Goal: Information Seeking & Learning: Learn about a topic

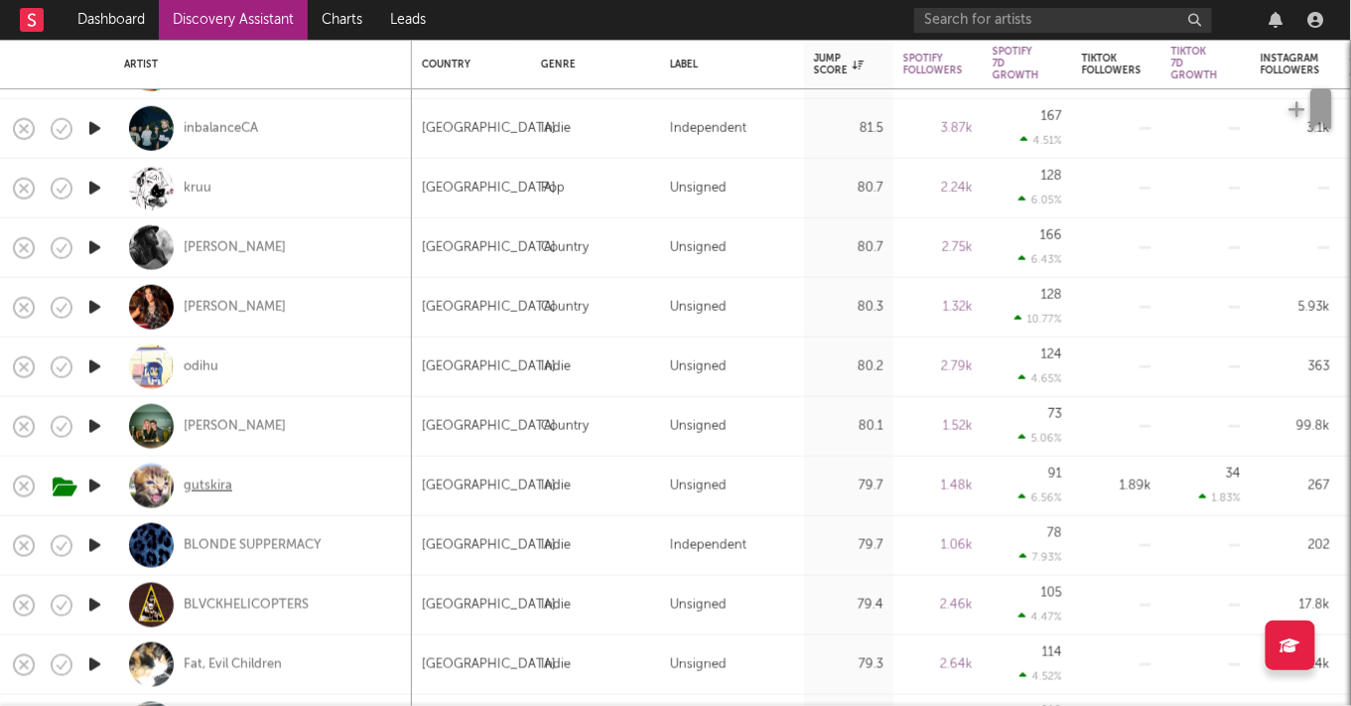
click at [221, 482] on div "gutskira" at bounding box center [208, 486] width 49 height 18
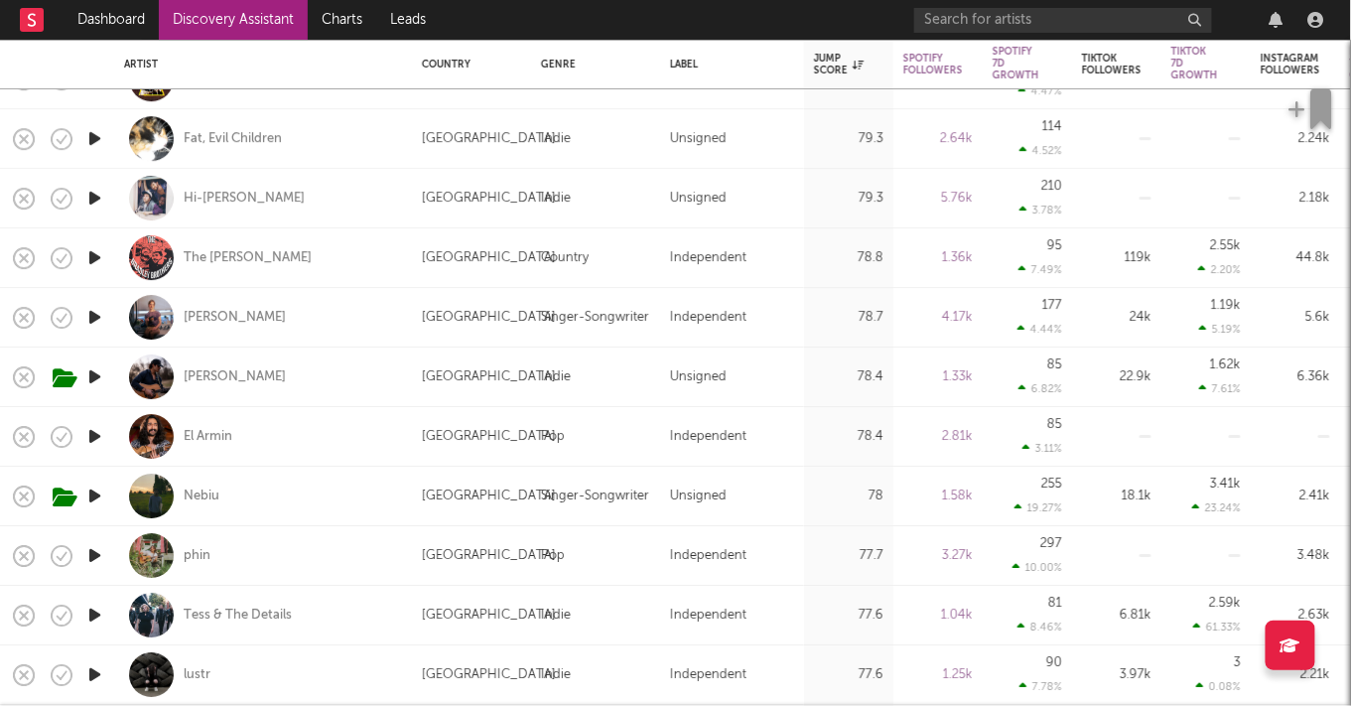
click at [207, 484] on div "Nebiu" at bounding box center [263, 496] width 278 height 59
select select "1w"
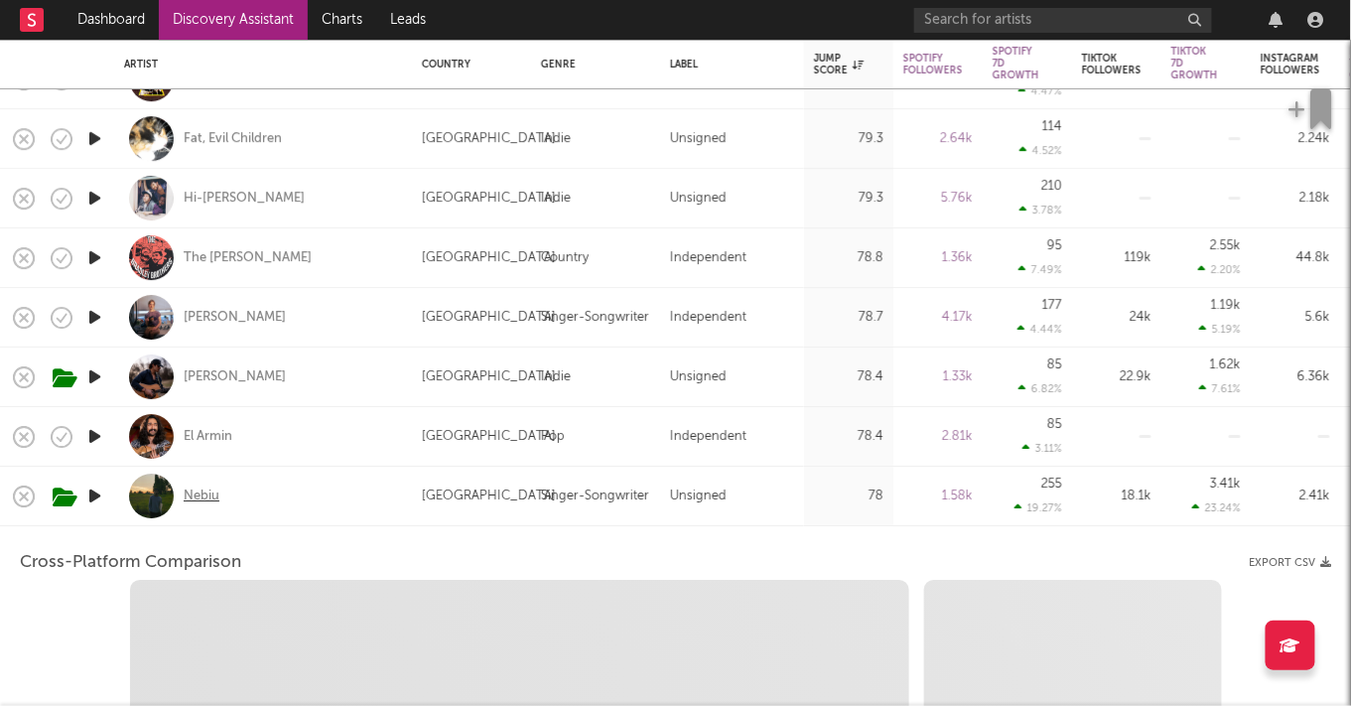
select select "1w"
click at [200, 493] on div "Nebiu" at bounding box center [202, 497] width 36 height 18
select select "1m"
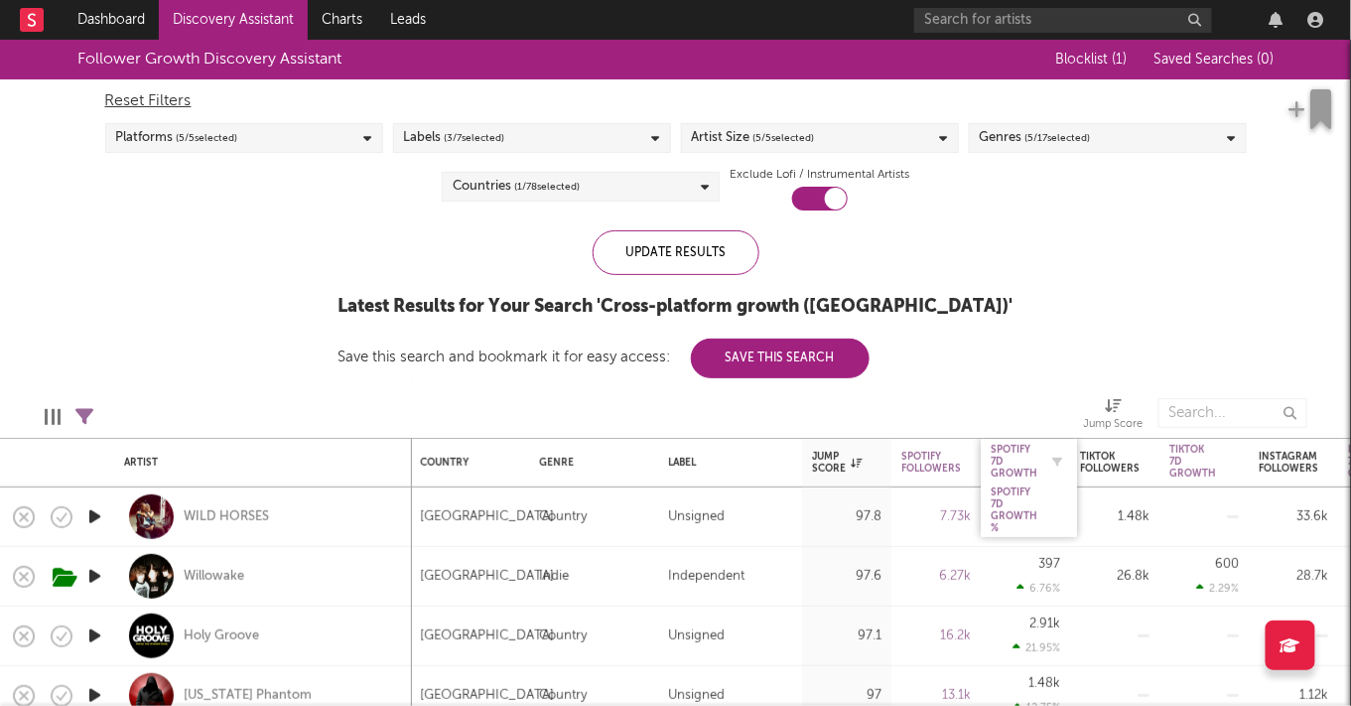
click at [1000, 461] on div "Spotify 7D Growth" at bounding box center [1014, 462] width 47 height 36
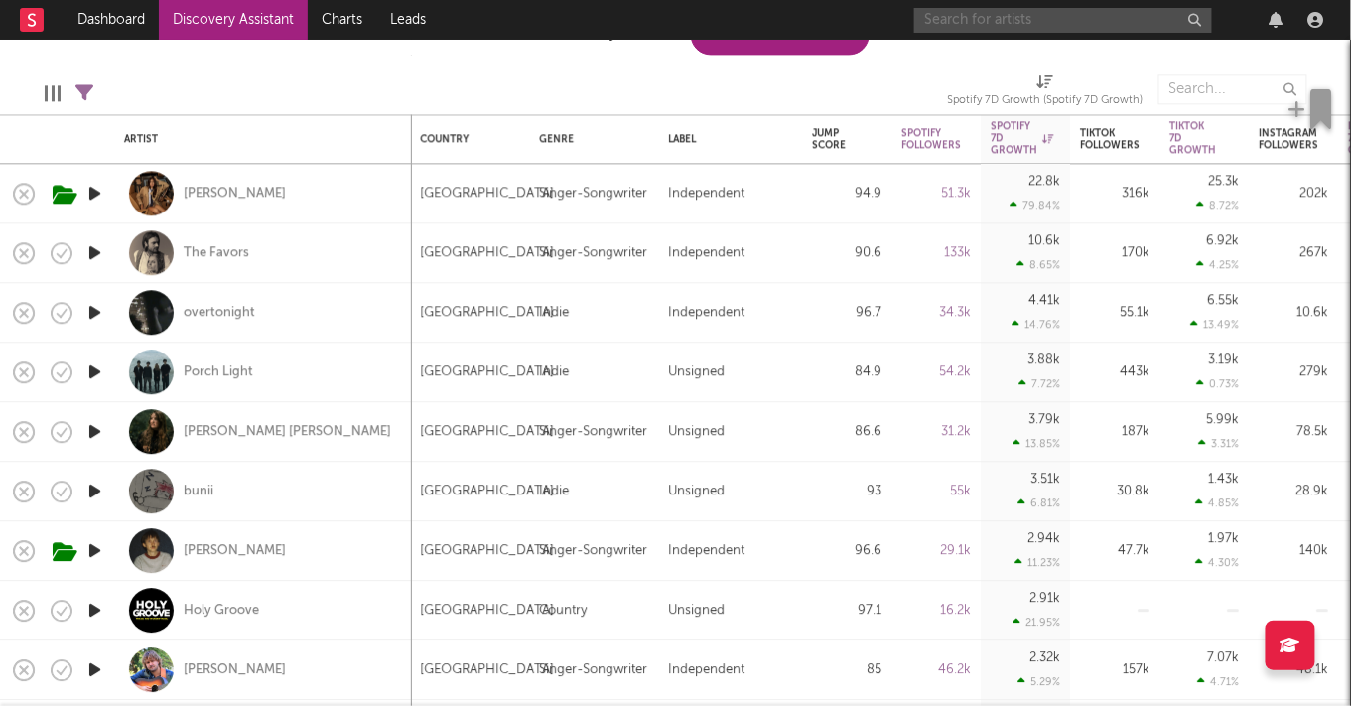
click at [1106, 21] on input "text" at bounding box center [1064, 20] width 298 height 25
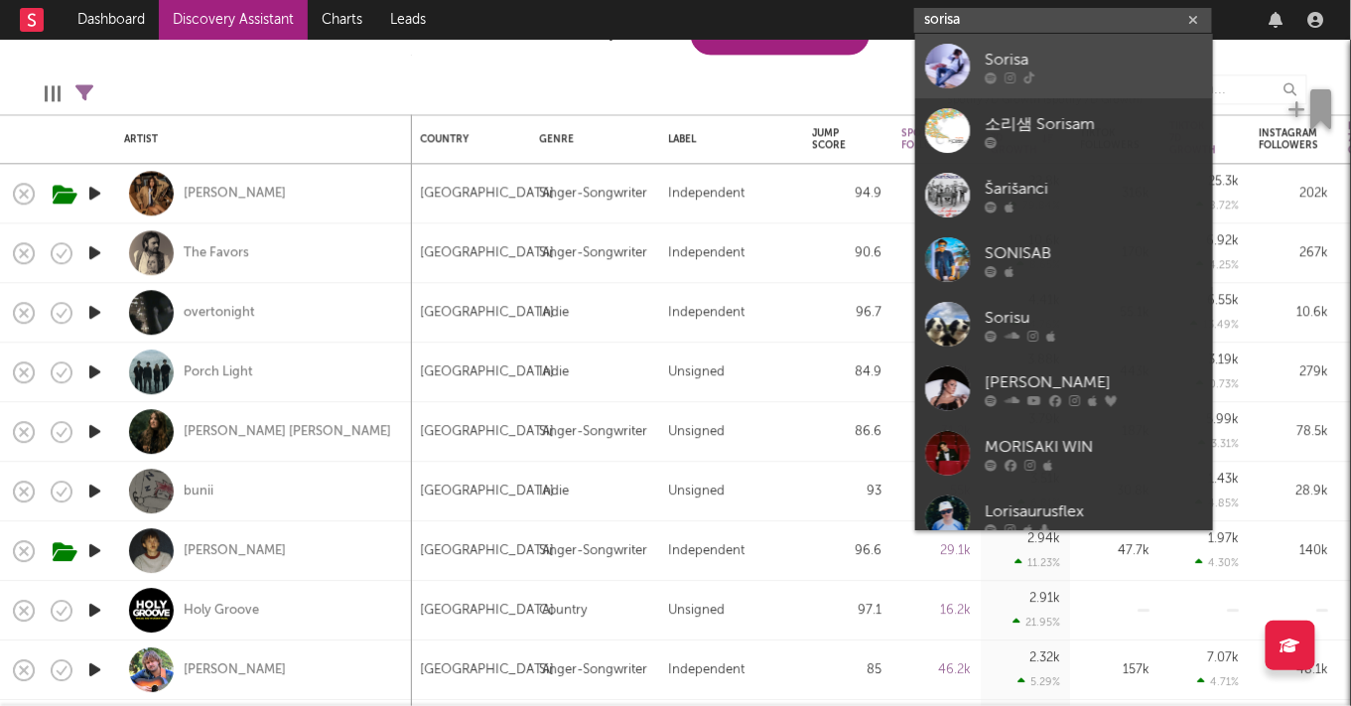
type input "sorisa"
click at [1102, 53] on div "Sorisa" at bounding box center [1094, 60] width 218 height 24
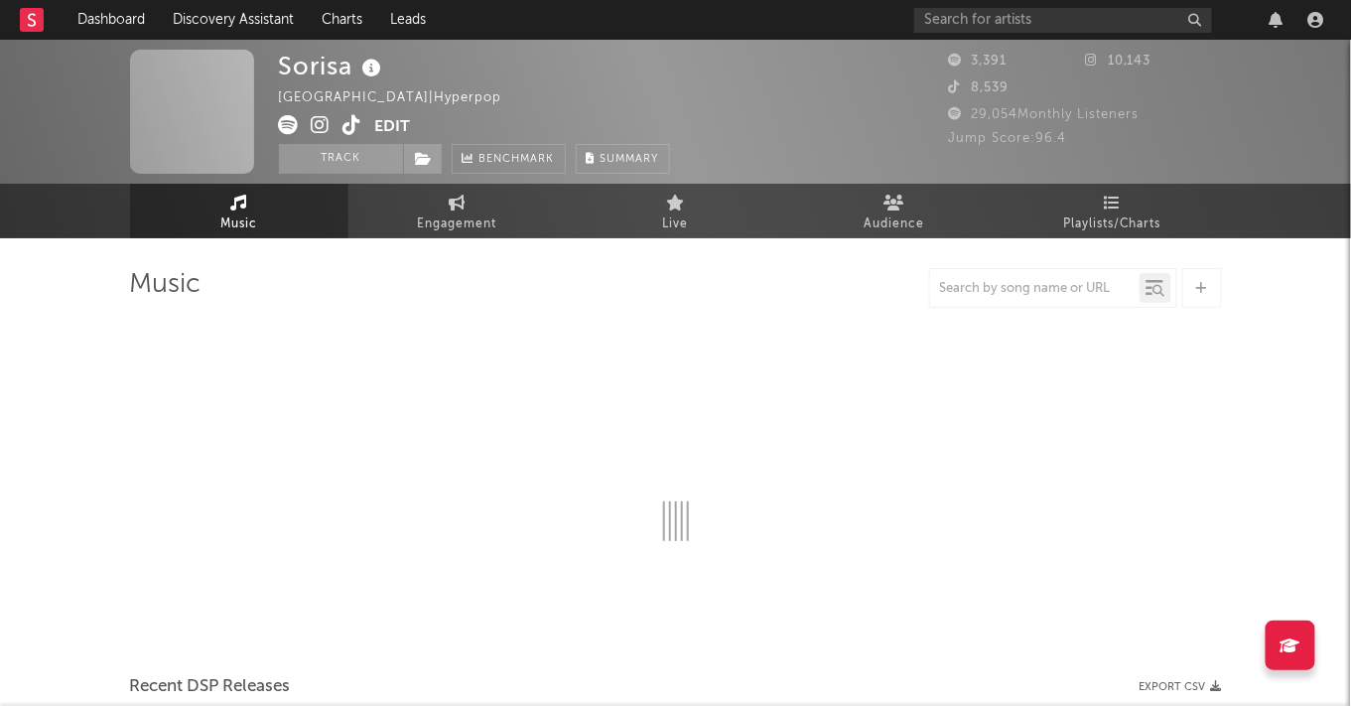
select select "1w"
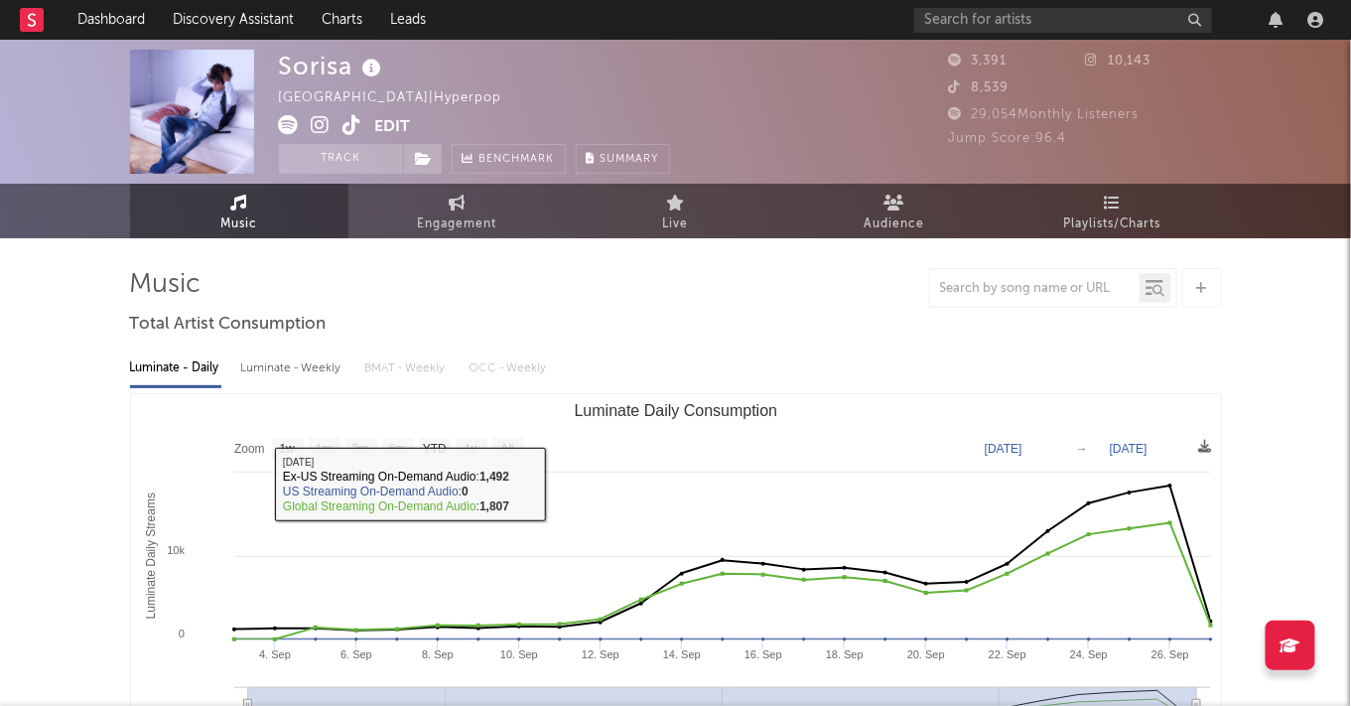
click at [300, 351] on div "Luminate - Daily Luminate - Weekly BMAT - Weekly OCC - Weekly Zoom 1w 1m 3m 6m …" at bounding box center [676, 570] width 1092 height 456
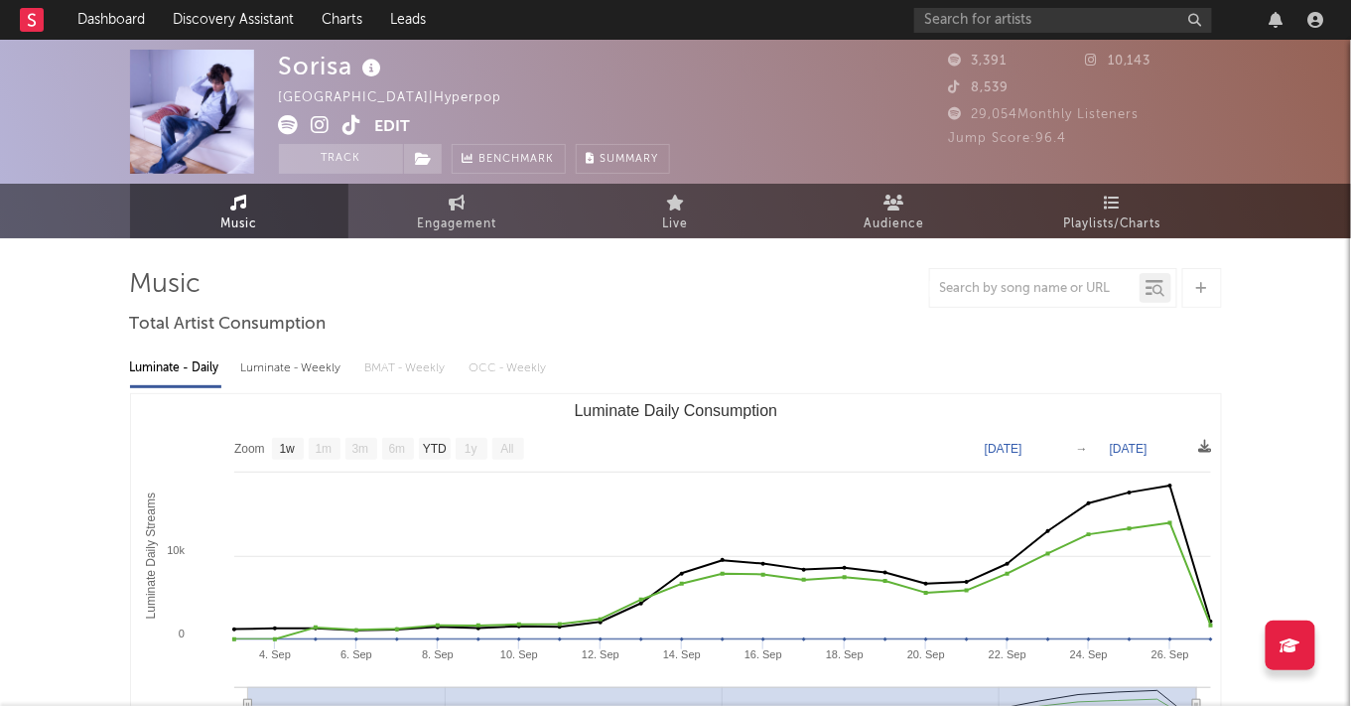
click at [303, 359] on div "Luminate - Weekly" at bounding box center [293, 369] width 104 height 34
select select "1w"
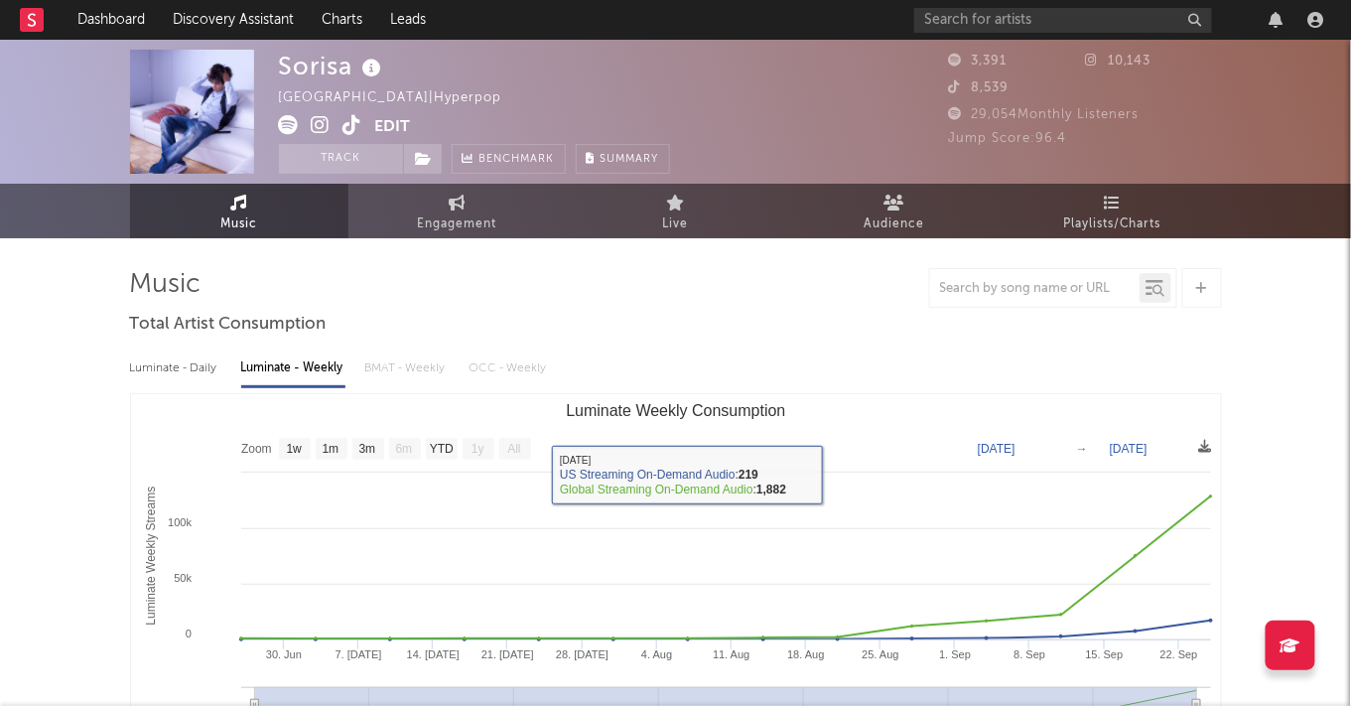
click at [169, 356] on div "Luminate - Daily" at bounding box center [175, 369] width 91 height 34
select select "1w"
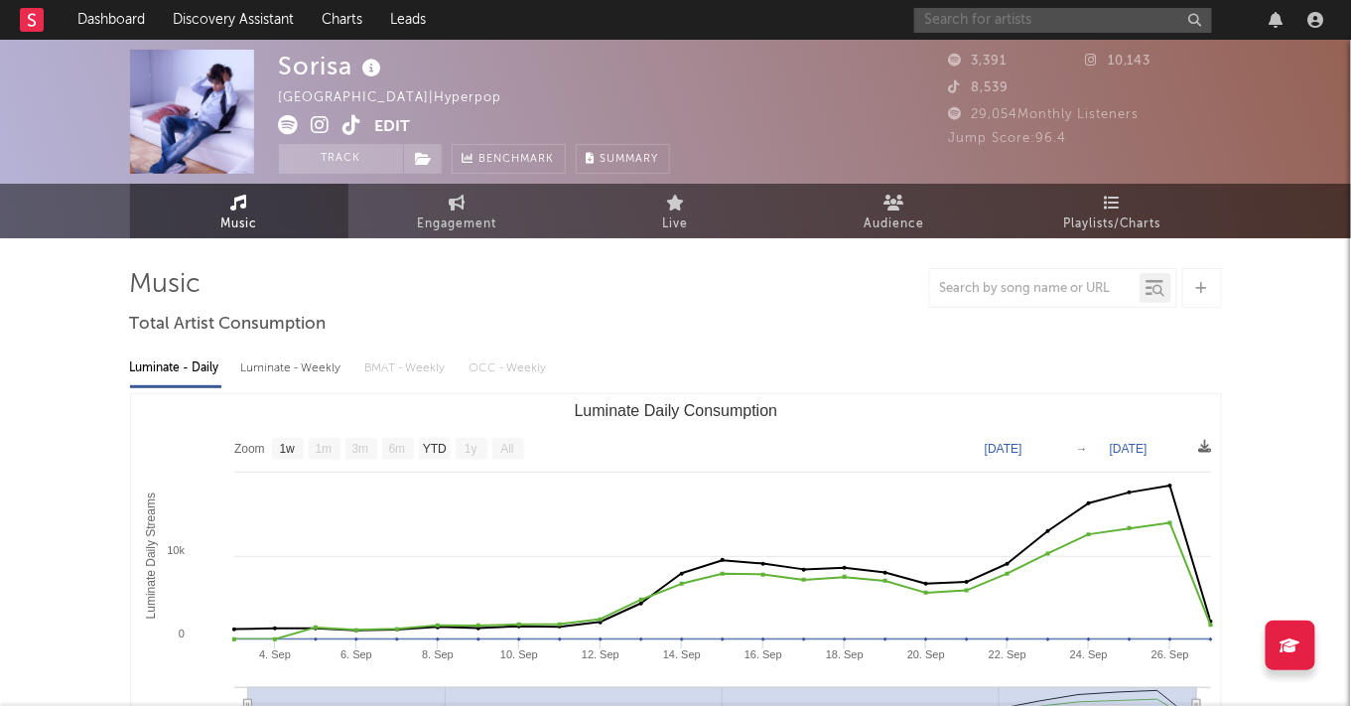
click at [959, 23] on input "text" at bounding box center [1064, 20] width 298 height 25
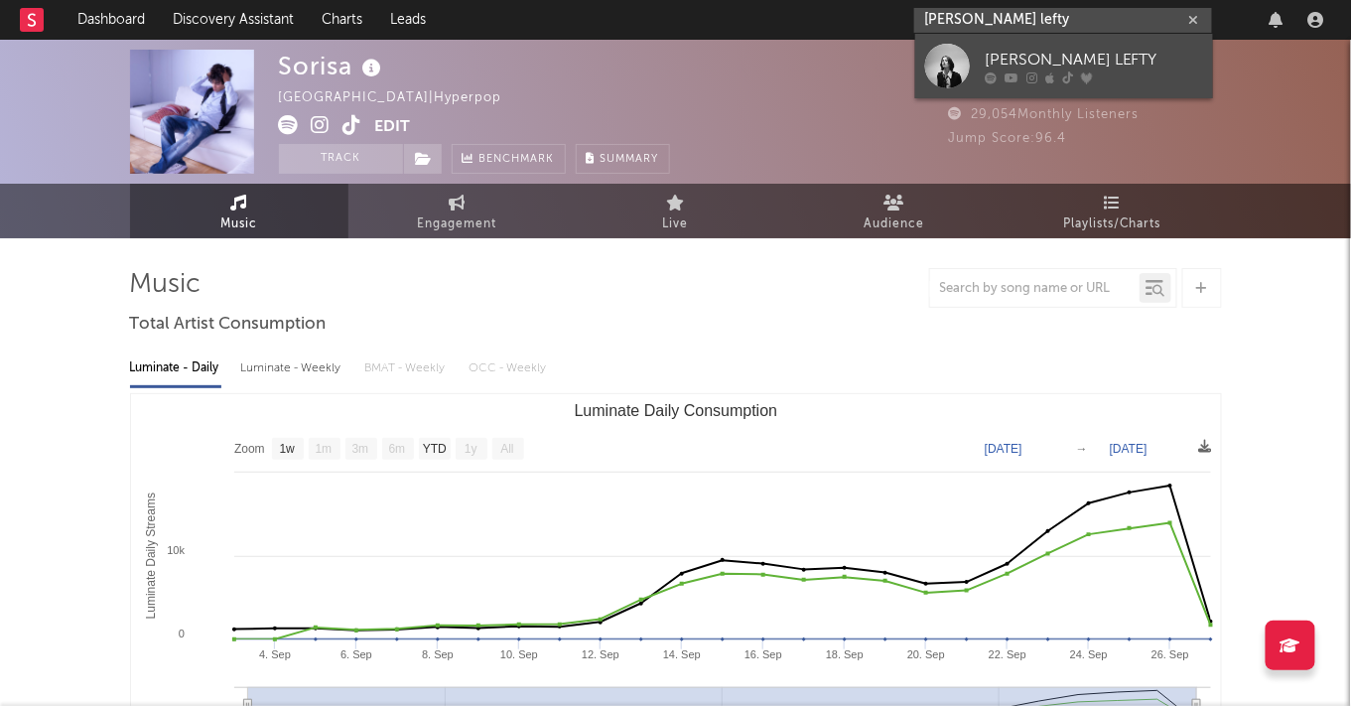
type input "[PERSON_NAME] lefty"
click at [954, 50] on div at bounding box center [947, 66] width 45 height 45
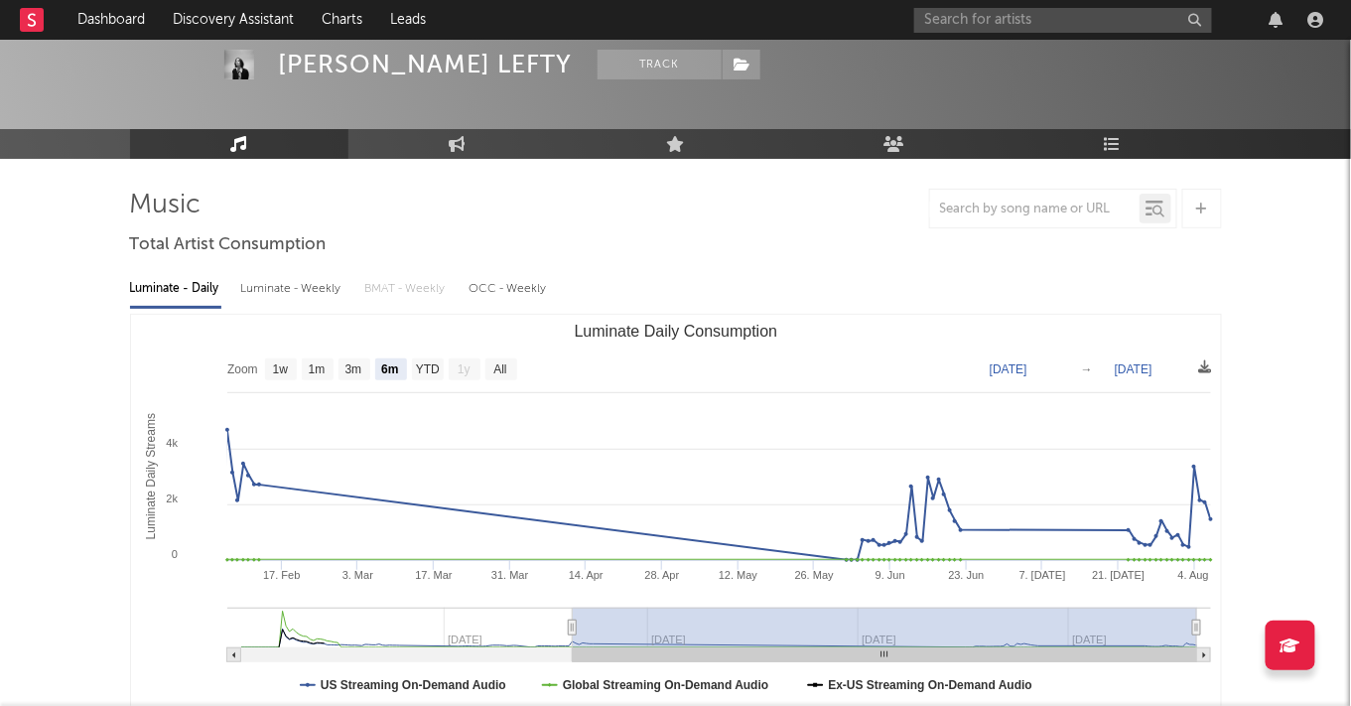
scroll to position [74, 0]
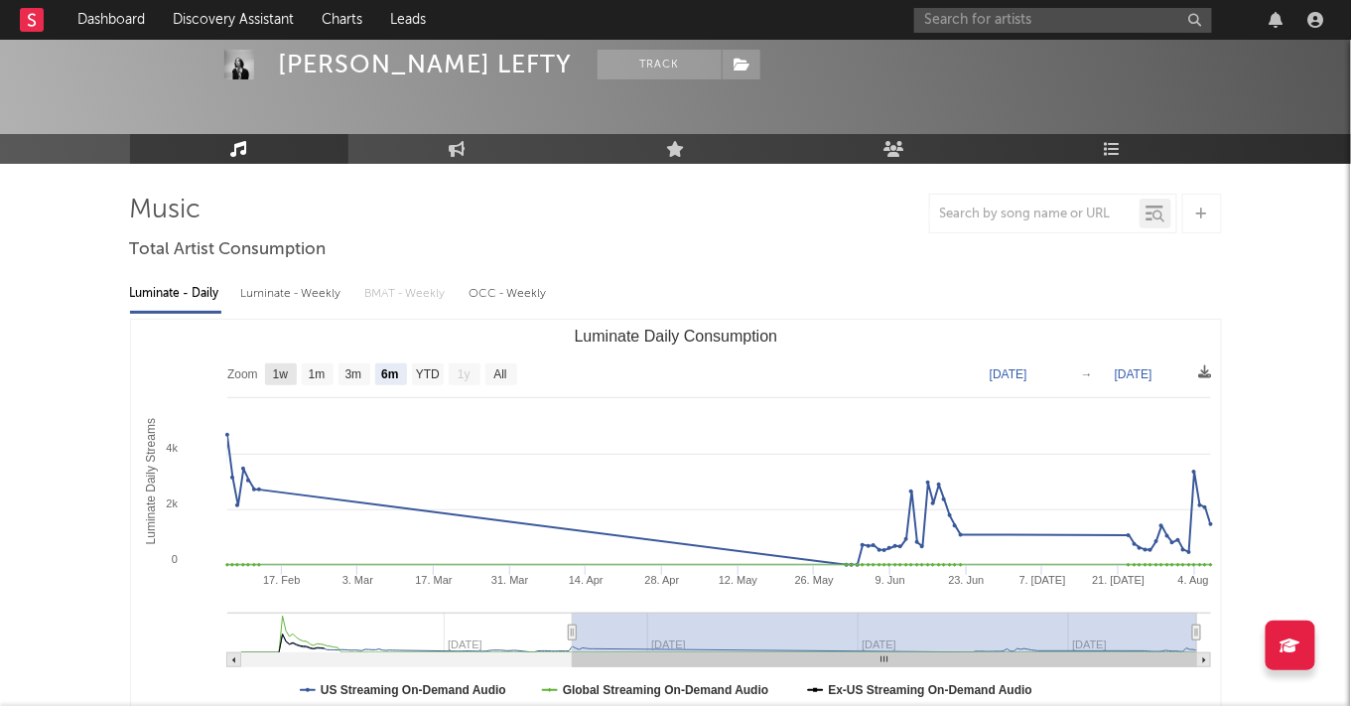
click at [277, 377] on text "1w" at bounding box center [280, 375] width 16 height 14
select select "1w"
type input "[DATE]"
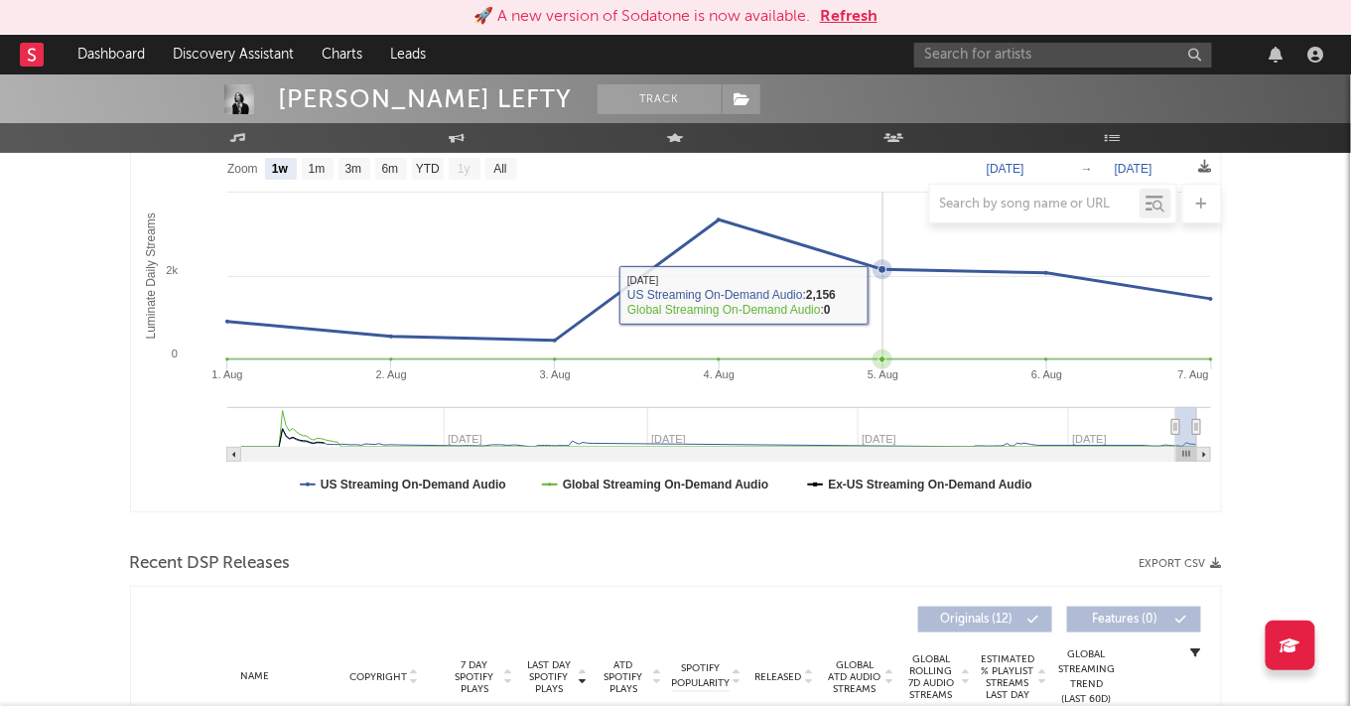
scroll to position [0, 0]
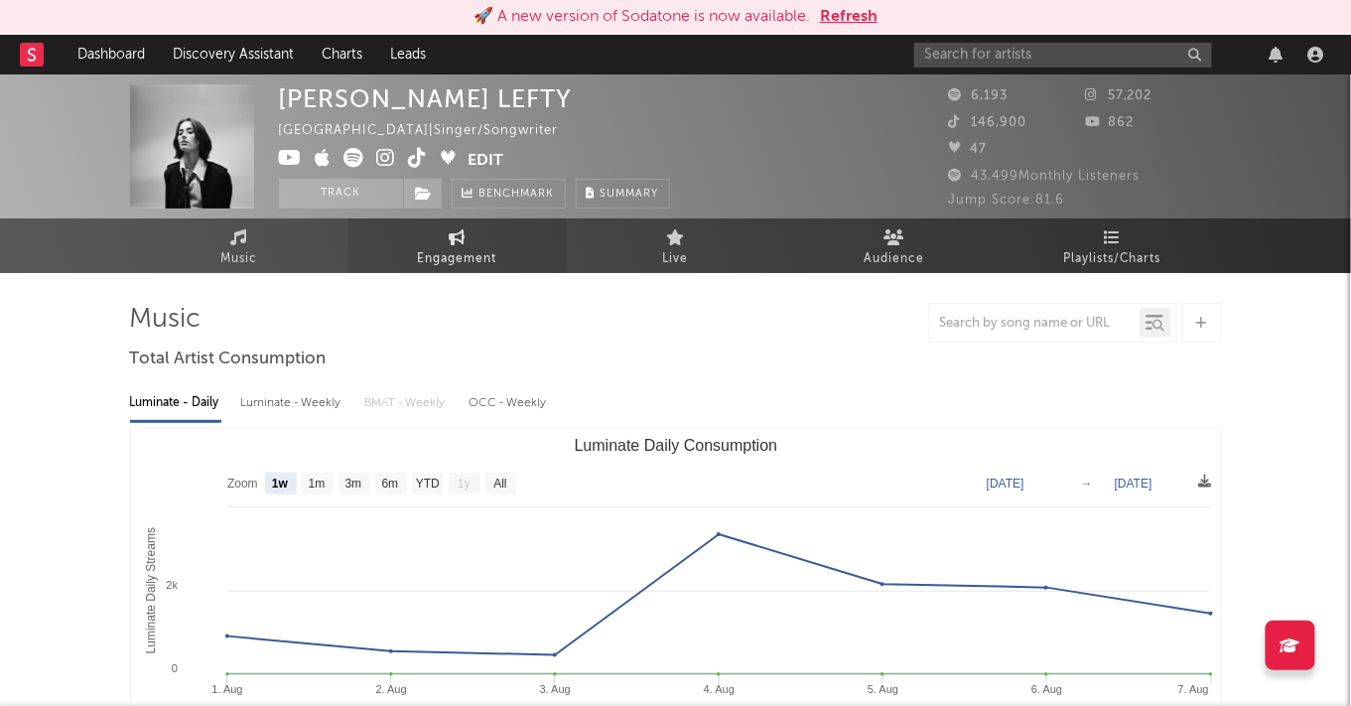
click at [433, 249] on span "Engagement" at bounding box center [457, 259] width 79 height 24
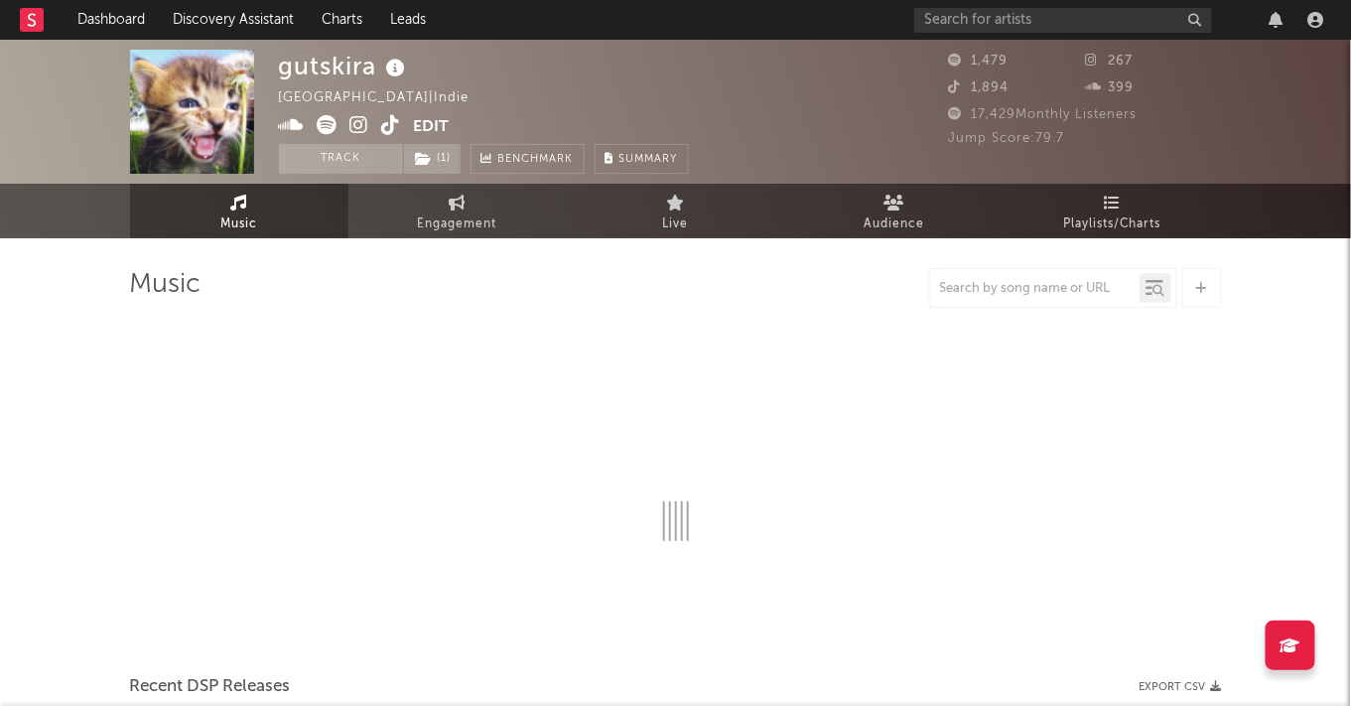
select select "6m"
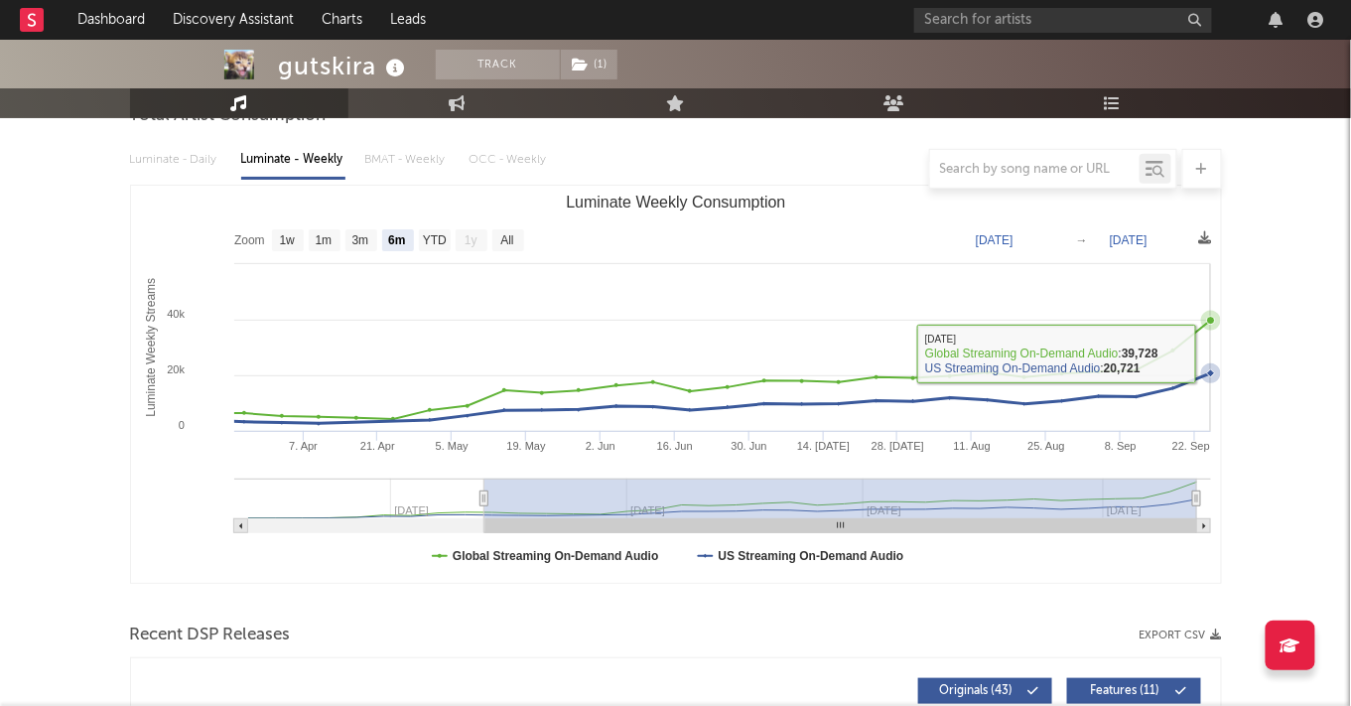
scroll to position [711, 0]
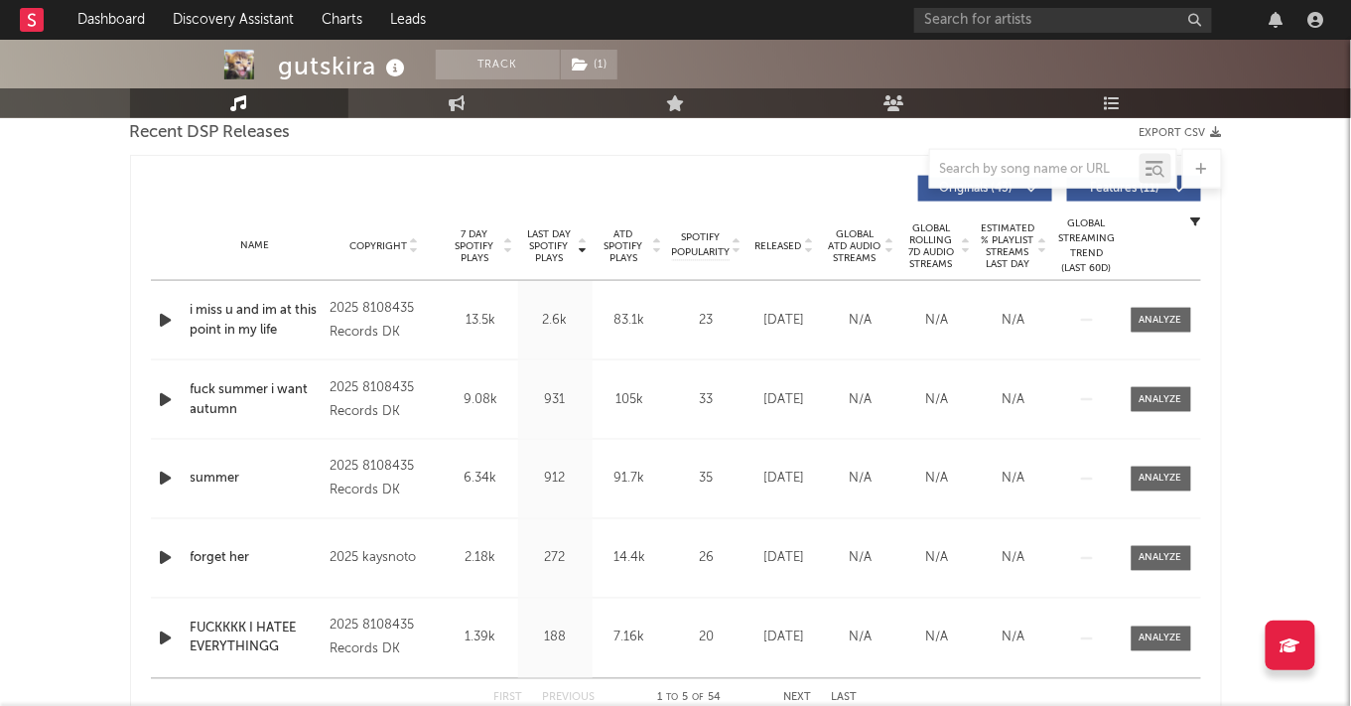
click at [263, 312] on div "i miss u and im at this point in my life" at bounding box center [256, 320] width 130 height 39
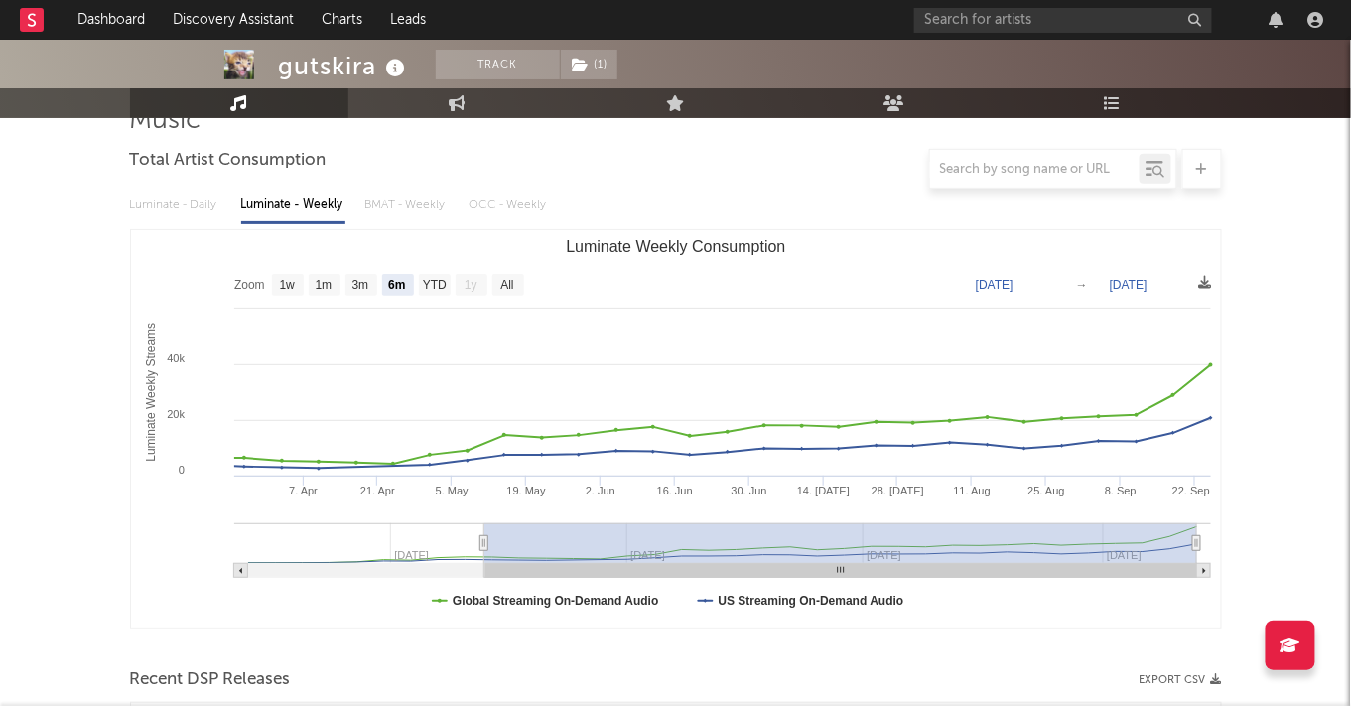
scroll to position [0, 0]
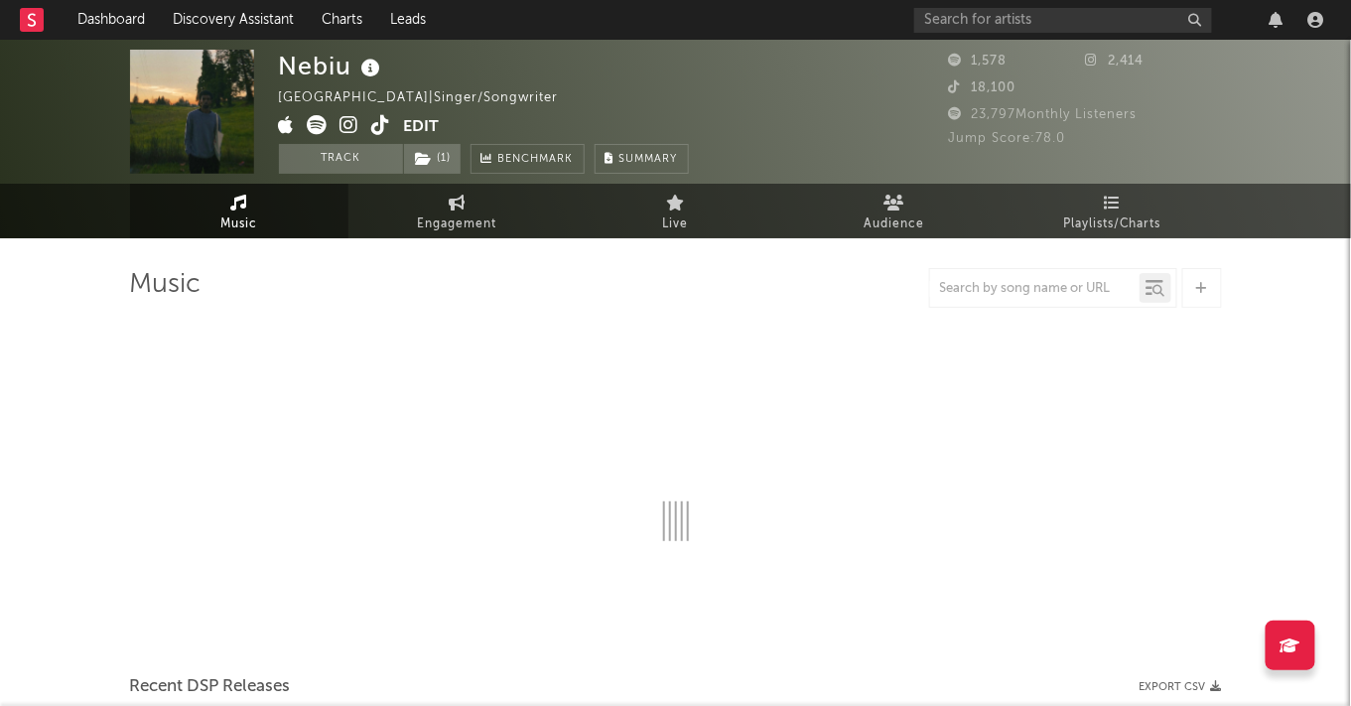
select select "1w"
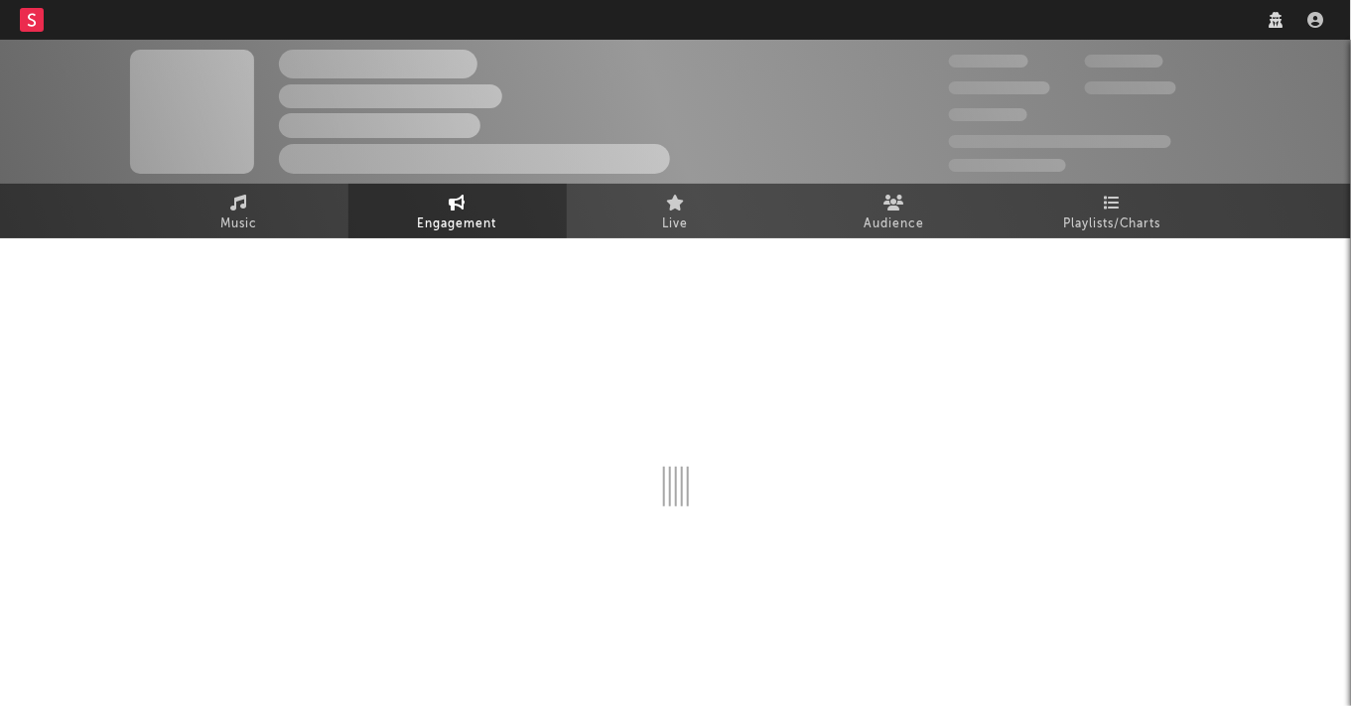
select select "1w"
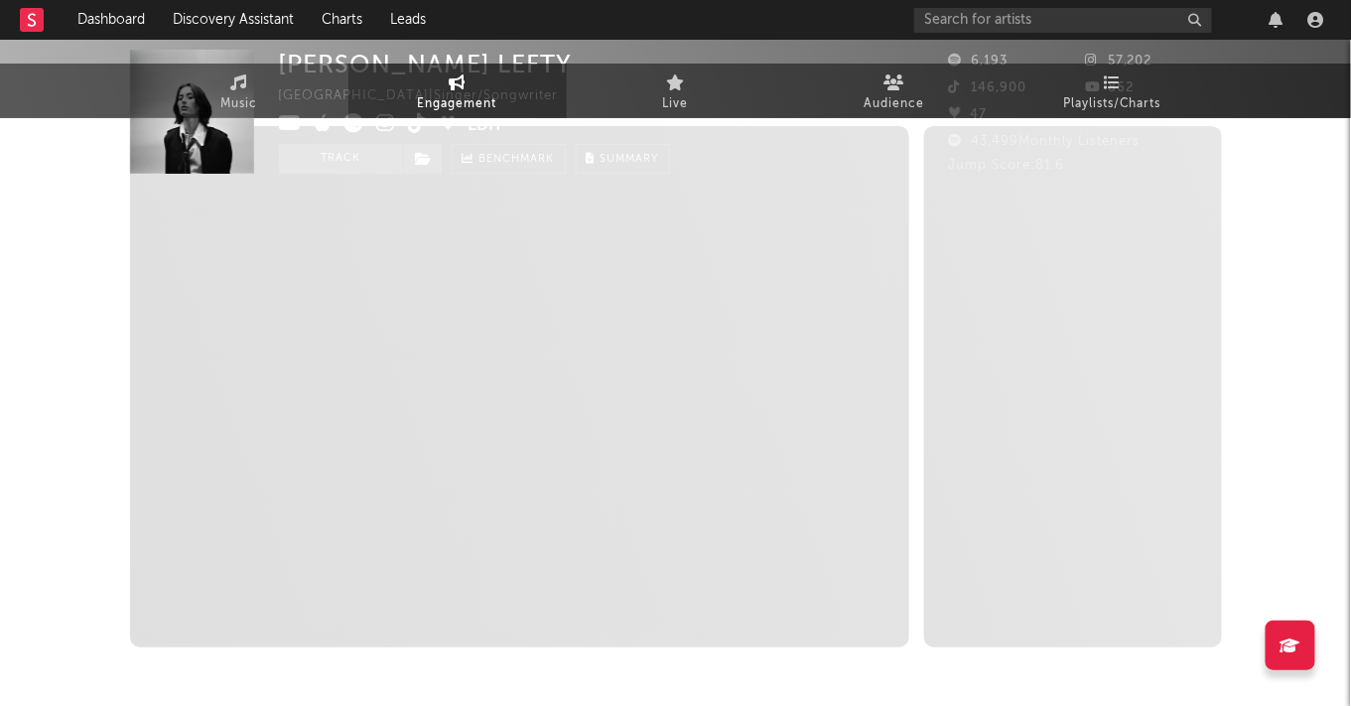
select select "1m"
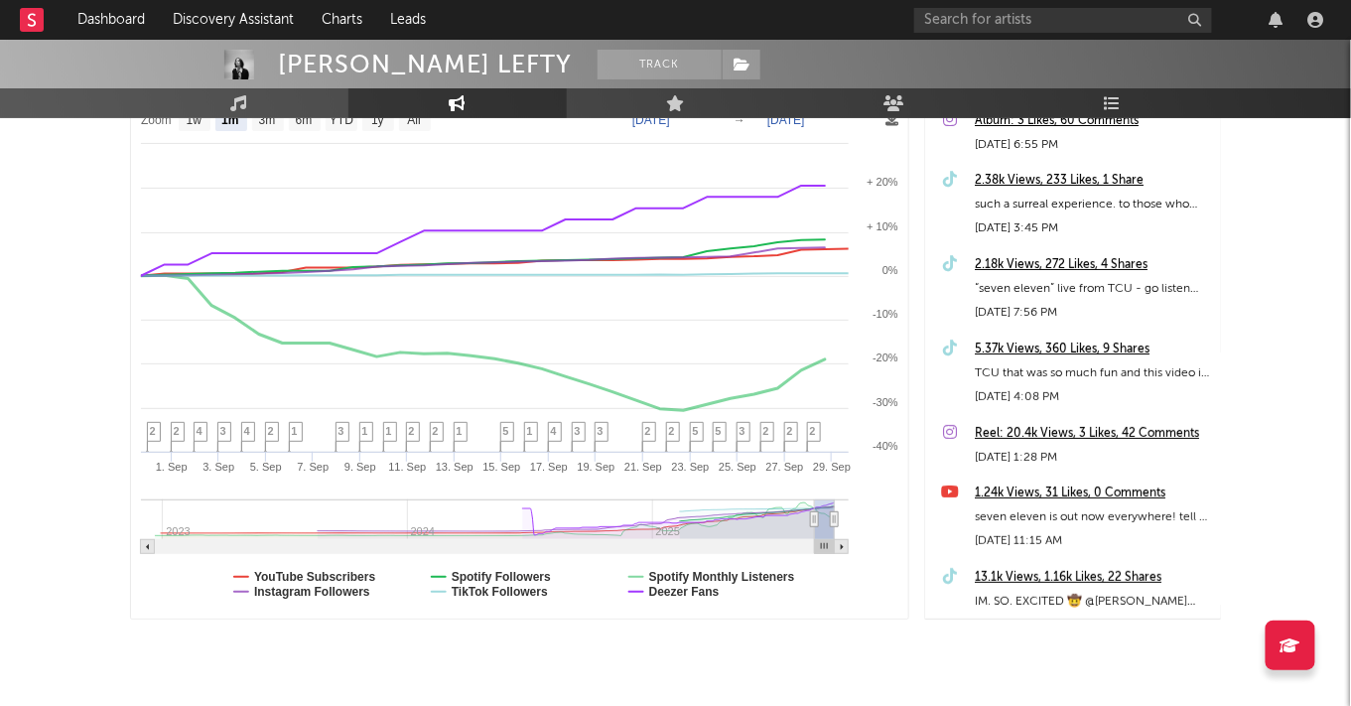
scroll to position [17, 0]
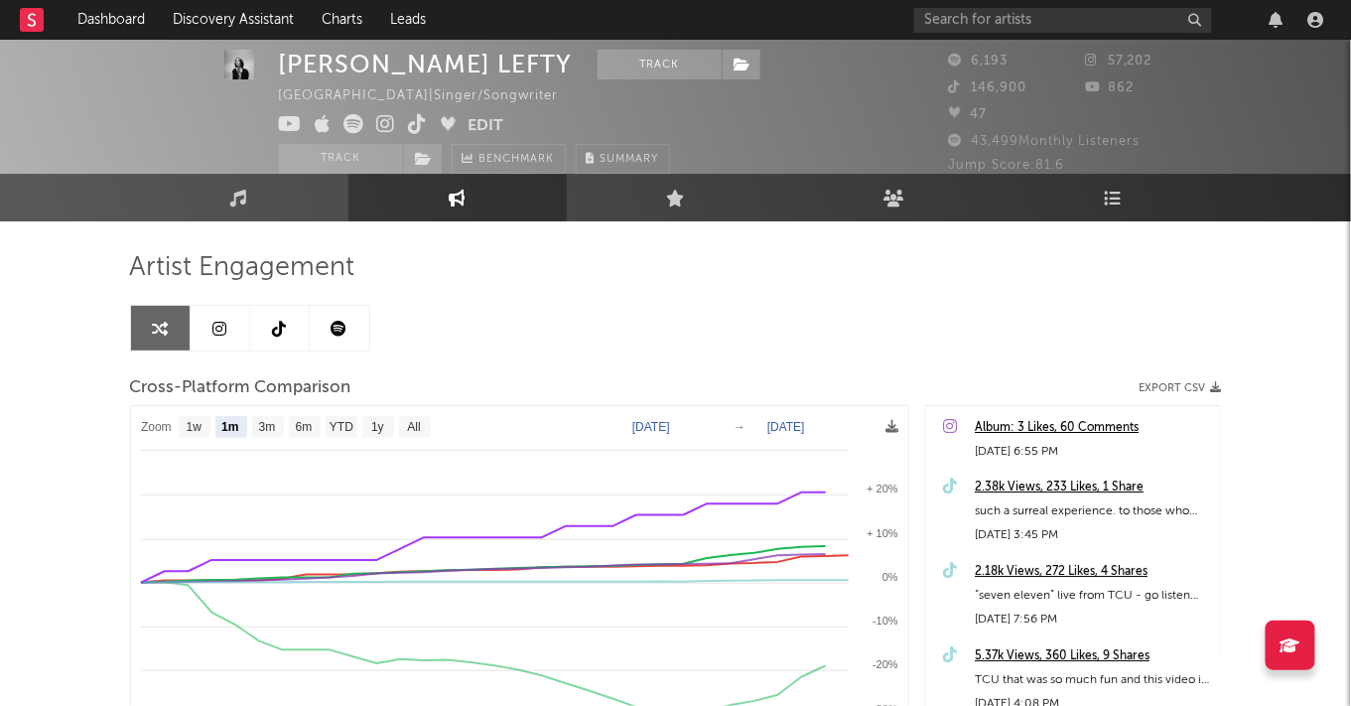
click at [292, 343] on link at bounding box center [280, 328] width 60 height 45
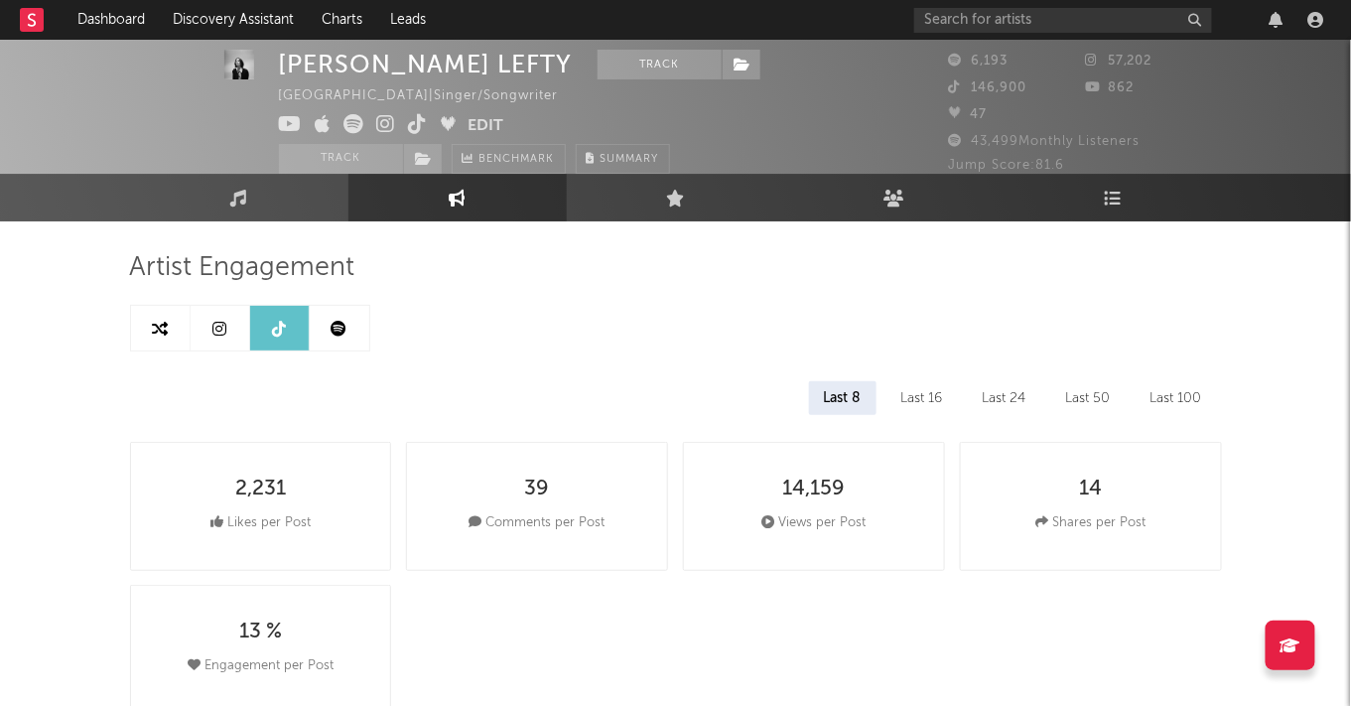
select select "6m"
